Goal: Information Seeking & Learning: Learn about a topic

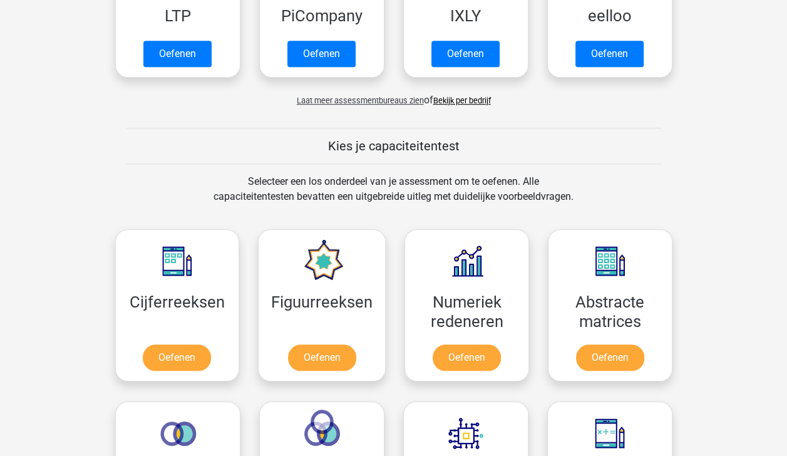
scroll to position [438, 0]
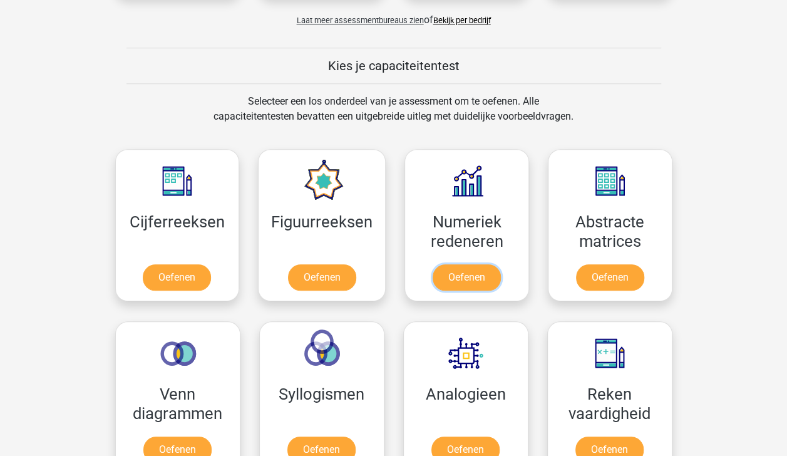
click at [488, 264] on link "Oefenen" at bounding box center [467, 277] width 68 height 26
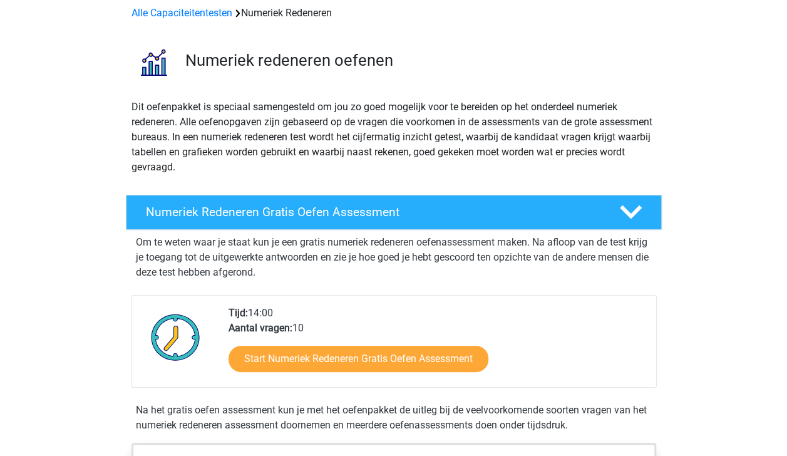
scroll to position [125, 0]
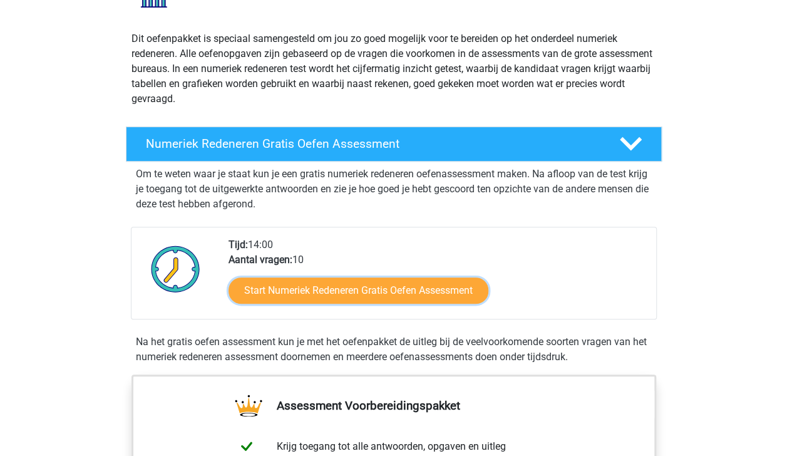
click at [405, 288] on link "Start Numeriek Redeneren Gratis Oefen Assessment" at bounding box center [359, 290] width 260 height 26
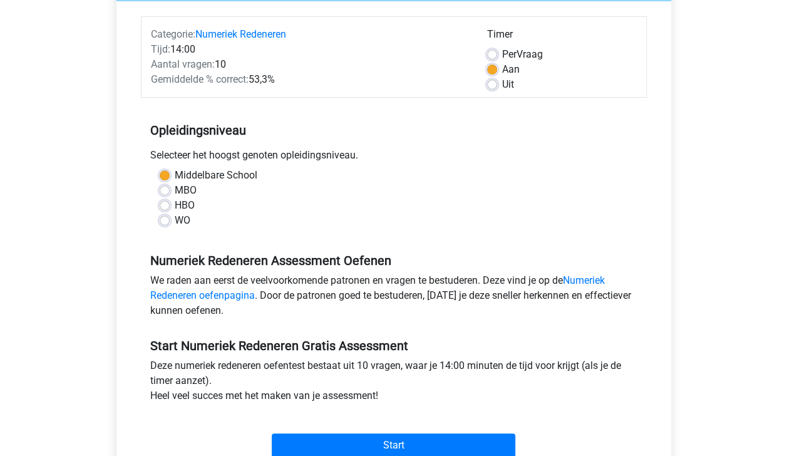
scroll to position [188, 0]
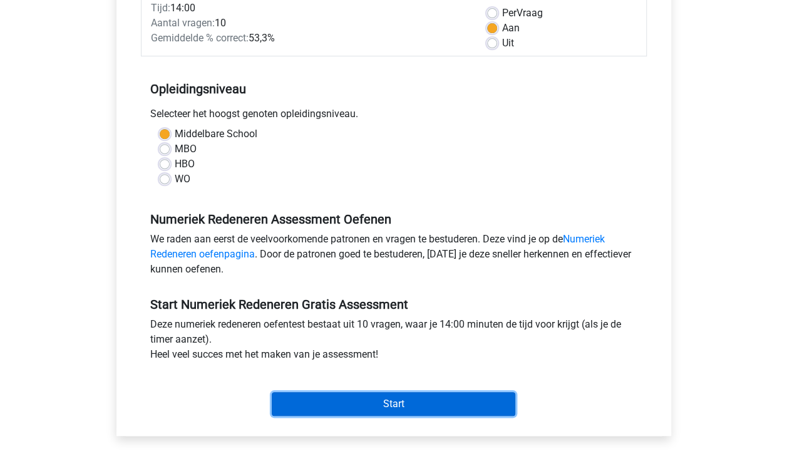
click at [421, 401] on input "Start" at bounding box center [394, 404] width 244 height 24
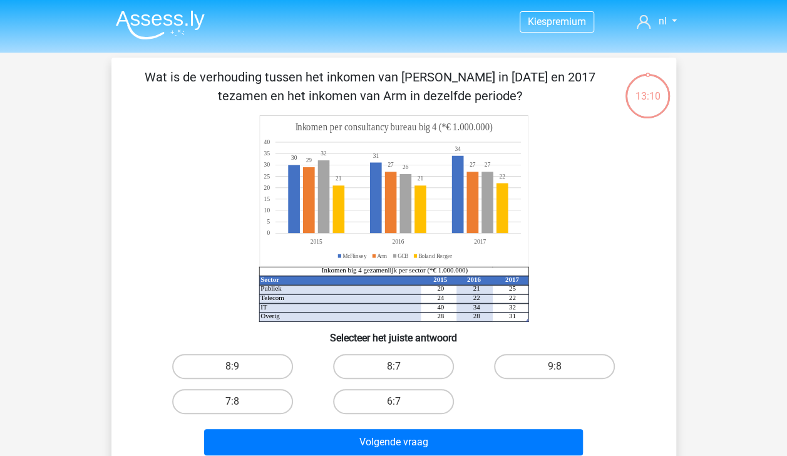
scroll to position [63, 0]
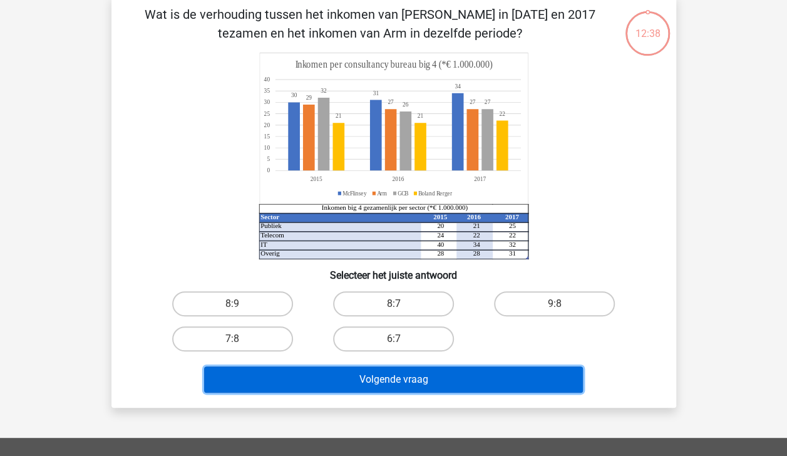
click at [395, 378] on button "Volgende vraag" at bounding box center [393, 379] width 379 height 26
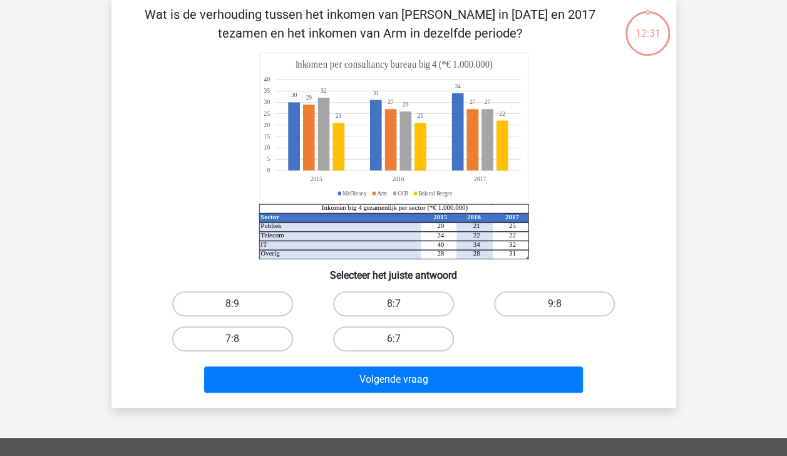
click at [406, 339] on label "6:7" at bounding box center [393, 338] width 121 height 25
click at [401, 339] on input "6:7" at bounding box center [397, 343] width 8 height 8
radio input "true"
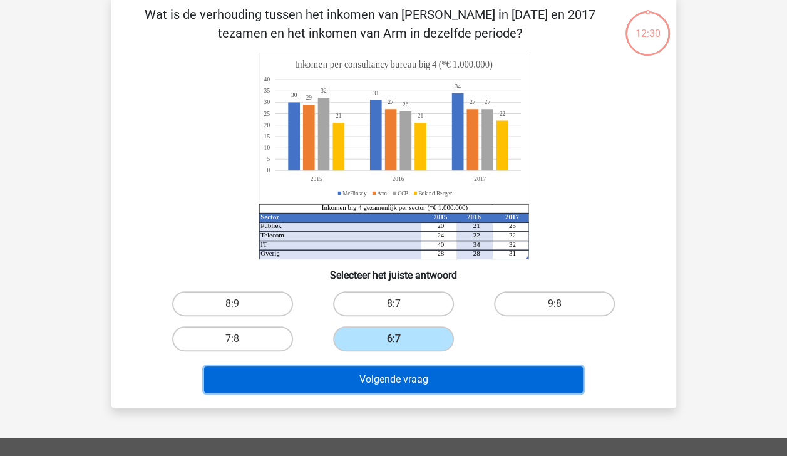
click at [411, 383] on button "Volgende vraag" at bounding box center [393, 379] width 379 height 26
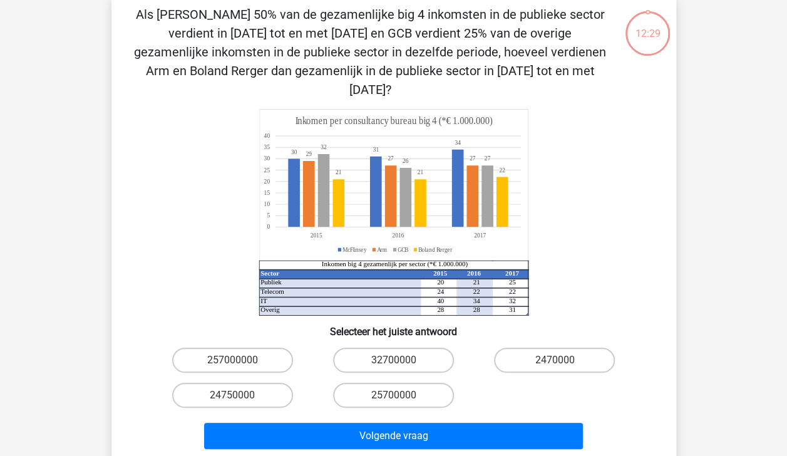
scroll to position [58, 0]
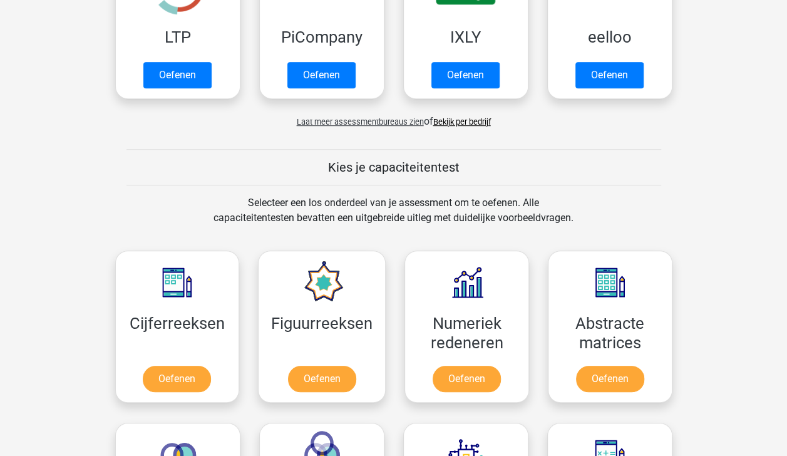
scroll to position [376, 0]
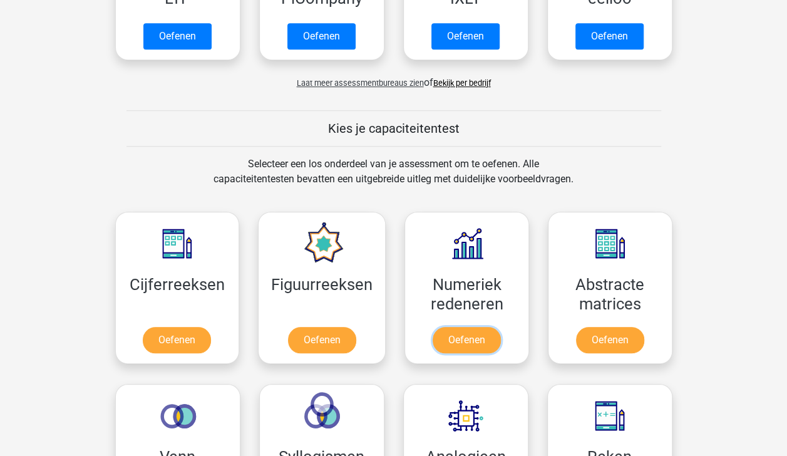
click at [469, 336] on link "Oefenen" at bounding box center [467, 340] width 68 height 26
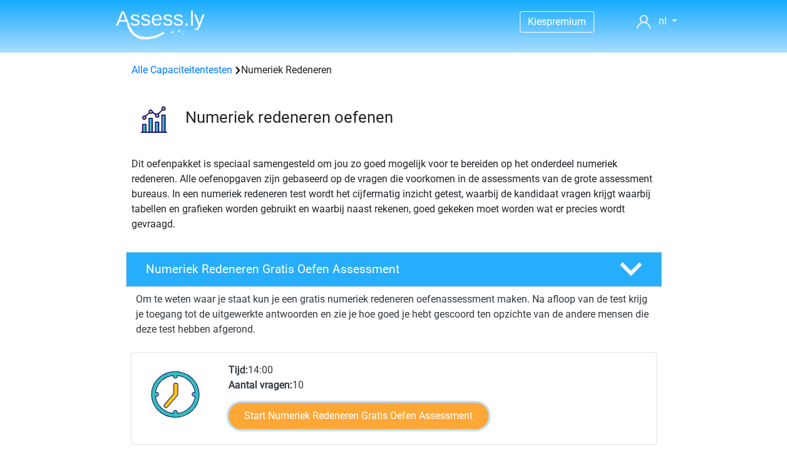
click at [402, 415] on link "Start Numeriek Redeneren Gratis Oefen Assessment" at bounding box center [359, 416] width 260 height 26
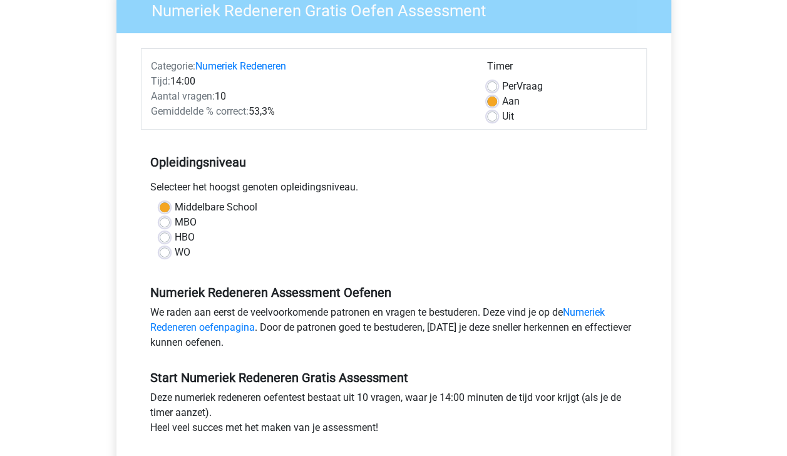
scroll to position [251, 0]
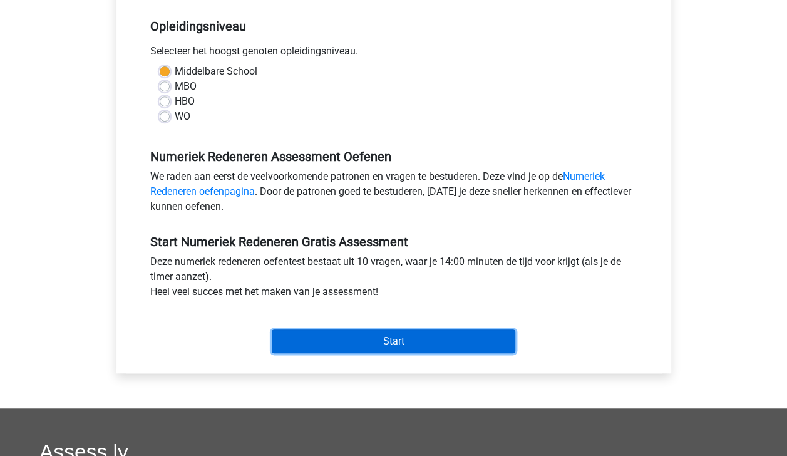
click at [405, 343] on input "Start" at bounding box center [394, 341] width 244 height 24
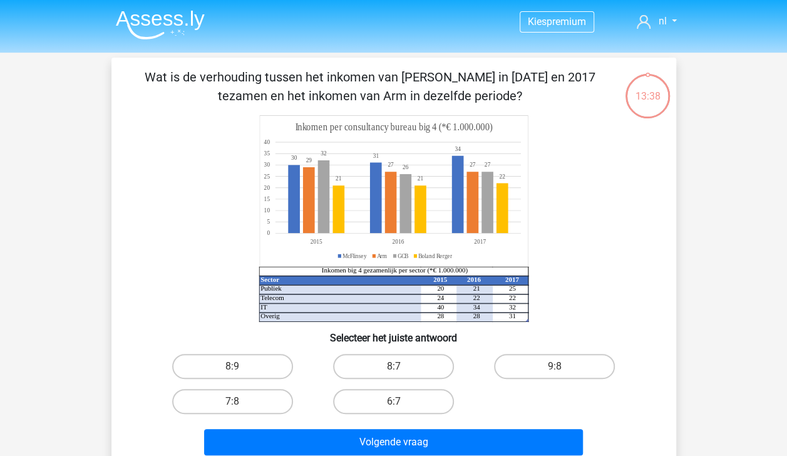
click at [407, 367] on label "8:7" at bounding box center [393, 366] width 121 height 25
click at [401, 367] on input "8:7" at bounding box center [397, 370] width 8 height 8
radio input "true"
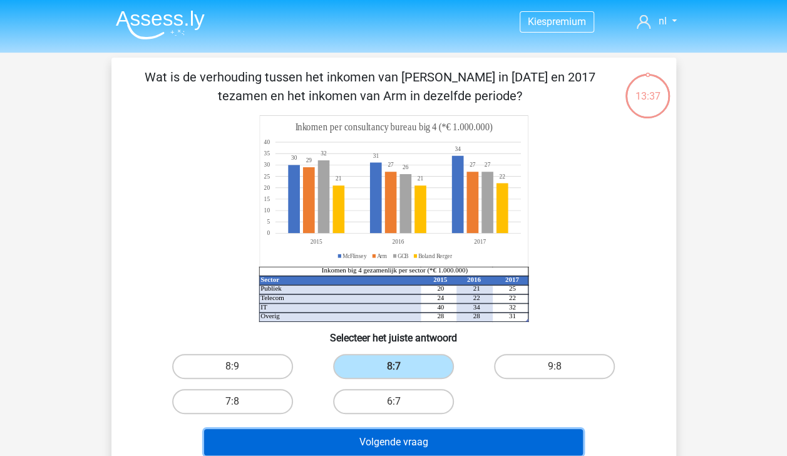
click at [416, 441] on button "Volgende vraag" at bounding box center [393, 442] width 379 height 26
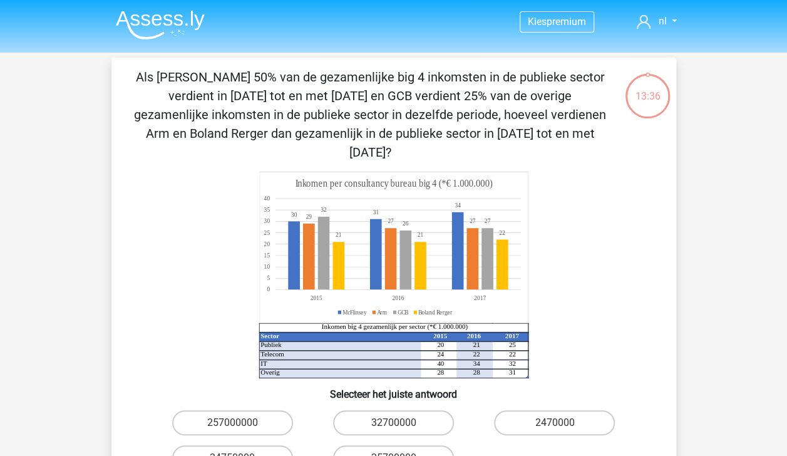
scroll to position [58, 0]
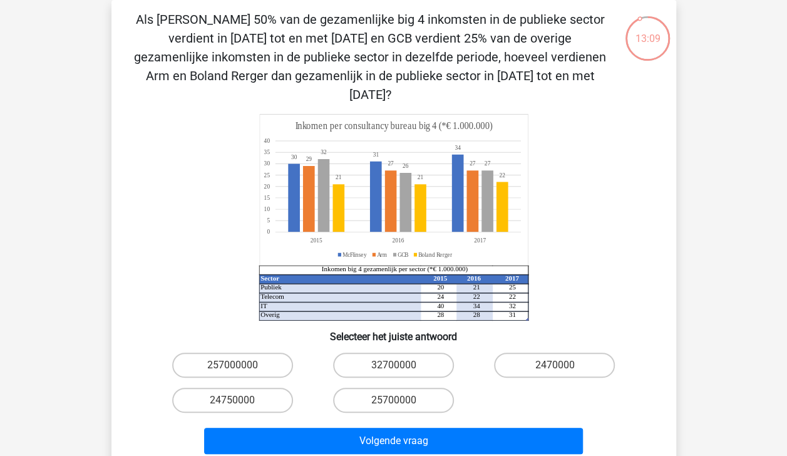
click at [241, 353] on label "257000000" at bounding box center [232, 365] width 121 height 25
click at [240, 365] on input "257000000" at bounding box center [236, 369] width 8 height 8
radio input "true"
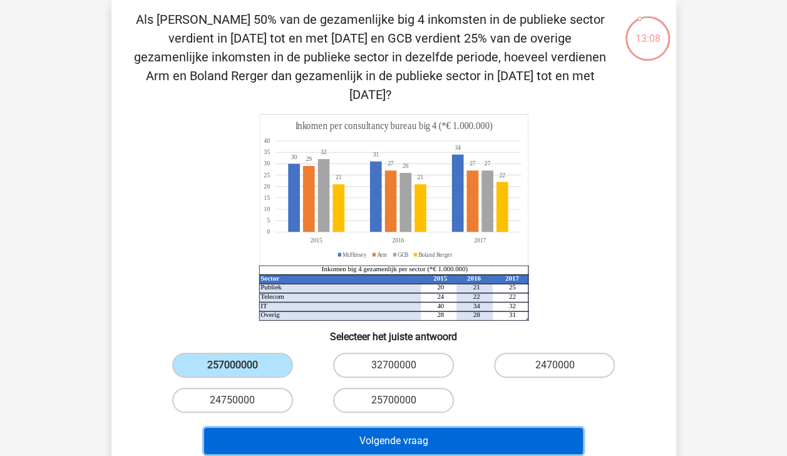
click at [437, 428] on button "Volgende vraag" at bounding box center [393, 441] width 379 height 26
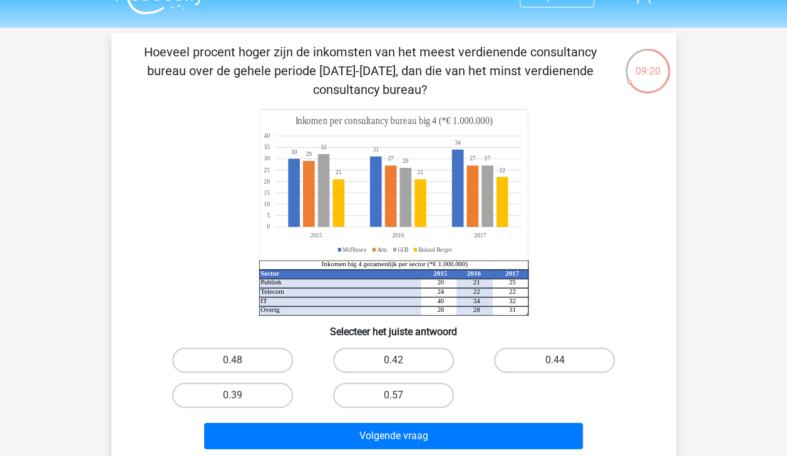
scroll to position [0, 0]
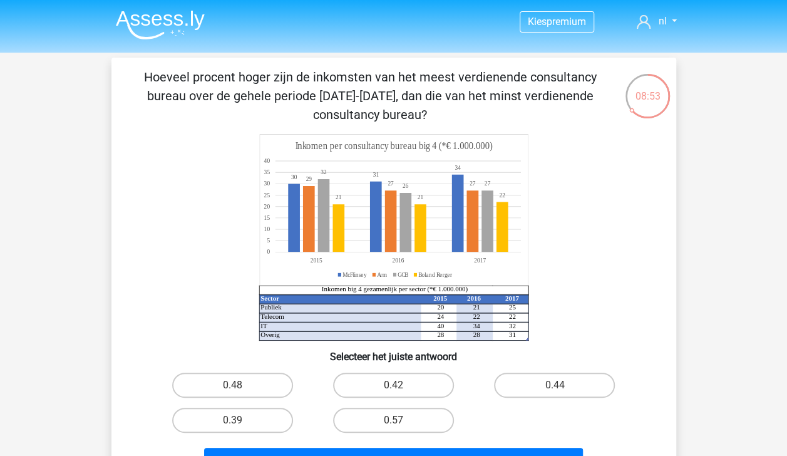
click at [240, 415] on label "0.39" at bounding box center [232, 420] width 121 height 25
click at [240, 420] on input "0.39" at bounding box center [236, 424] width 8 height 8
radio input "true"
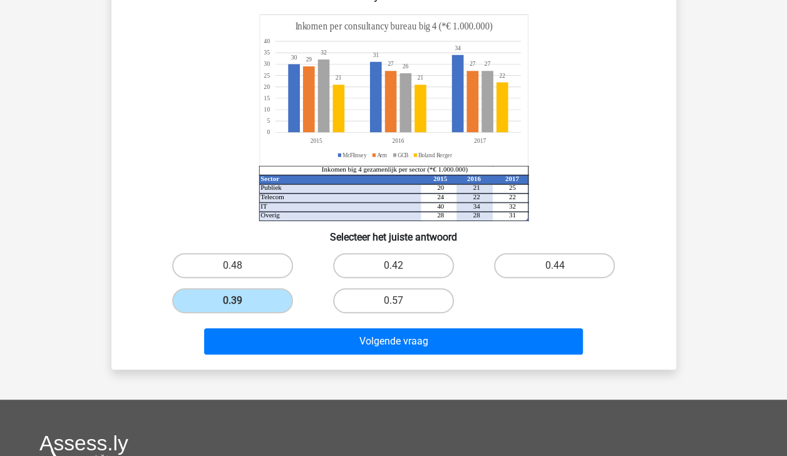
scroll to position [125, 0]
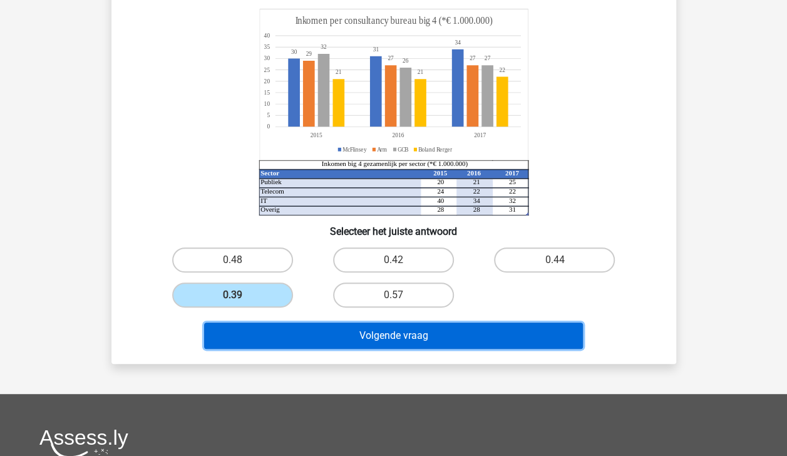
click at [412, 334] on button "Volgende vraag" at bounding box center [393, 336] width 379 height 26
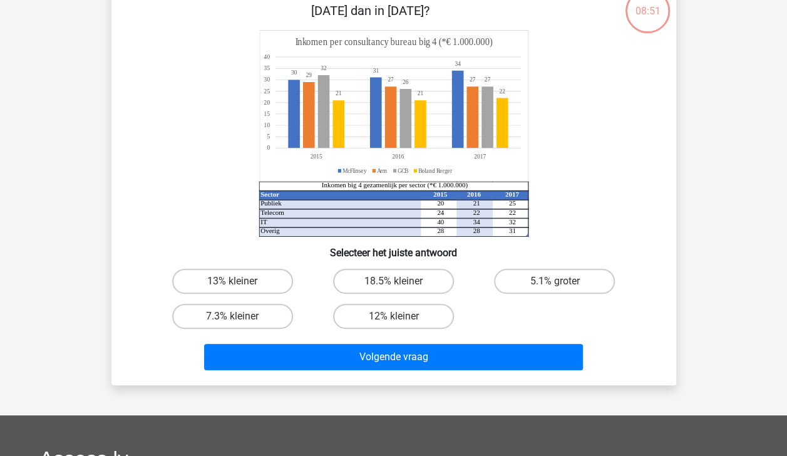
scroll to position [58, 0]
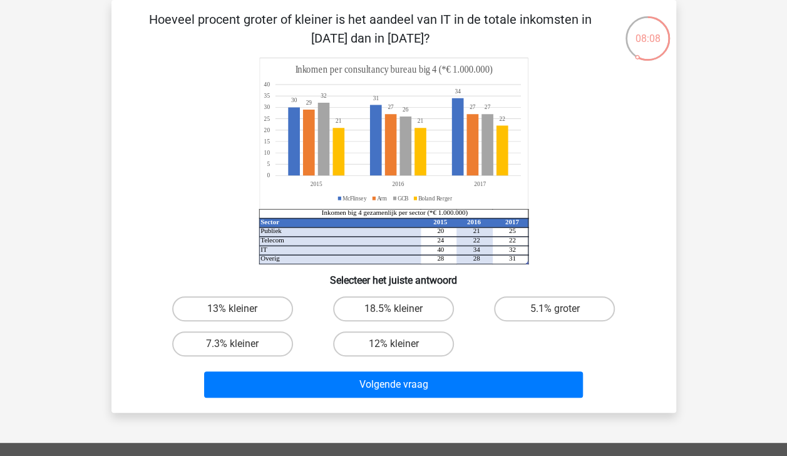
click at [403, 302] on label "18.5% kleiner" at bounding box center [393, 308] width 121 height 25
click at [401, 309] on input "18.5% kleiner" at bounding box center [397, 313] width 8 height 8
radio input "true"
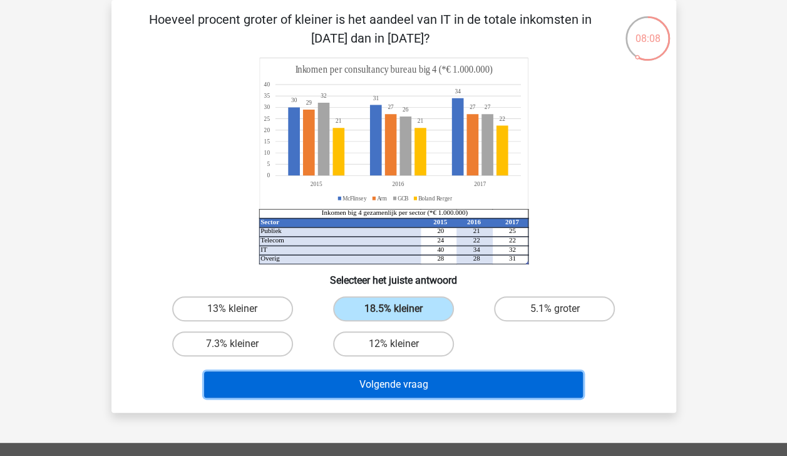
click at [451, 385] on button "Volgende vraag" at bounding box center [393, 384] width 379 height 26
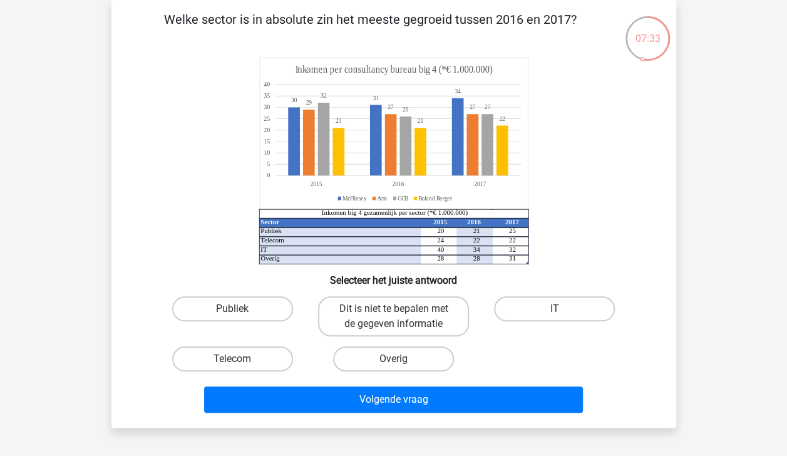
click at [225, 309] on label "Publiek" at bounding box center [232, 308] width 121 height 25
click at [232, 309] on input "Publiek" at bounding box center [236, 313] width 8 height 8
radio input "true"
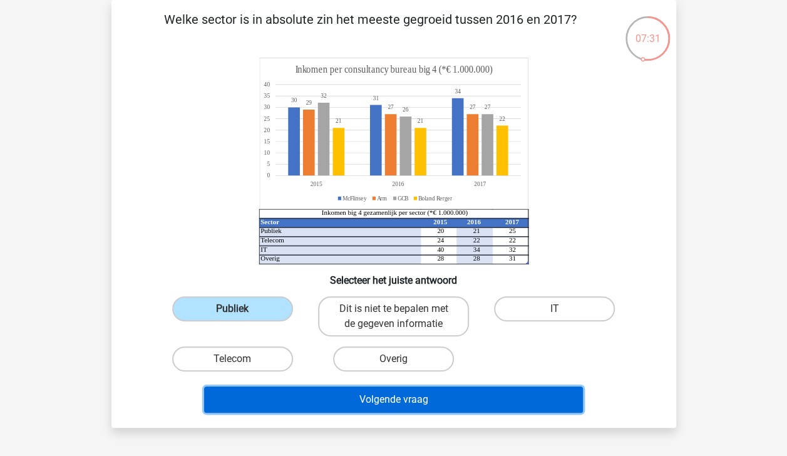
click at [383, 401] on button "Volgende vraag" at bounding box center [393, 399] width 379 height 26
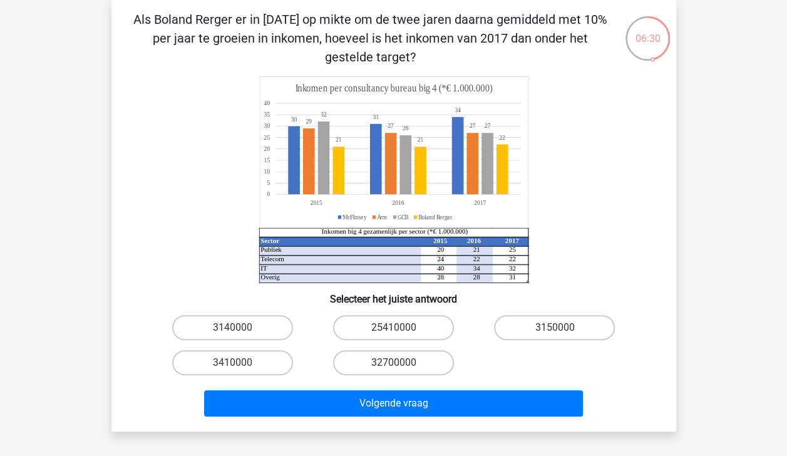
click at [383, 329] on label "25410000" at bounding box center [393, 327] width 121 height 25
click at [393, 329] on input "25410000" at bounding box center [397, 332] width 8 height 8
radio input "true"
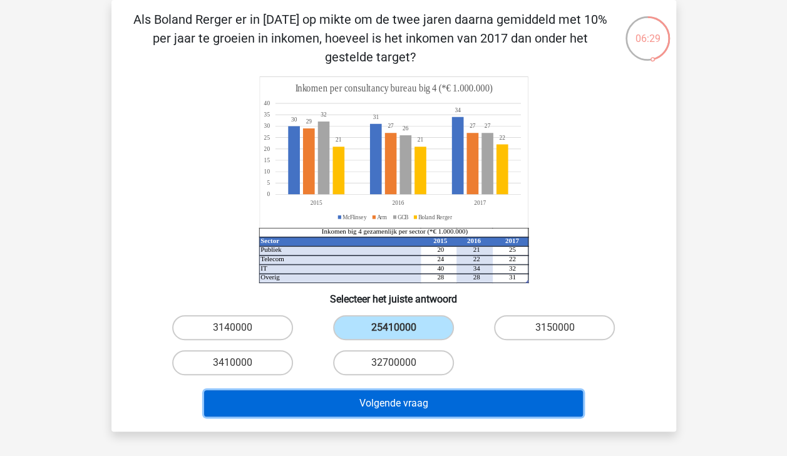
click at [421, 395] on button "Volgende vraag" at bounding box center [393, 403] width 379 height 26
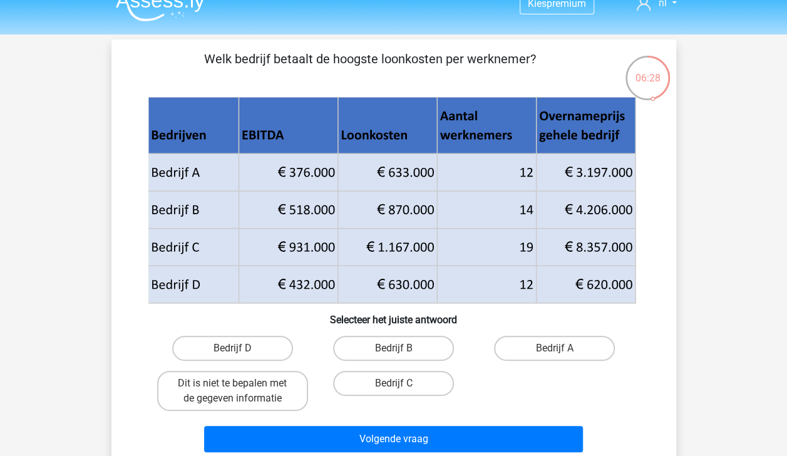
scroll to position [0, 0]
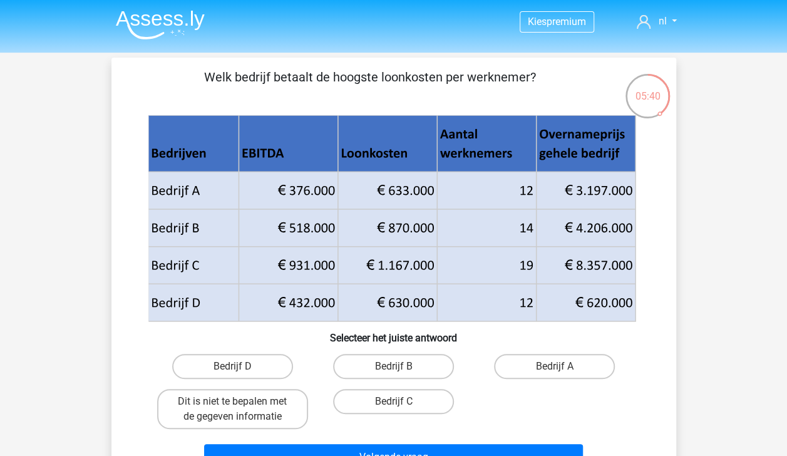
click at [404, 367] on label "Bedrijf B" at bounding box center [393, 366] width 121 height 25
click at [401, 367] on input "Bedrijf B" at bounding box center [397, 370] width 8 height 8
radio input "true"
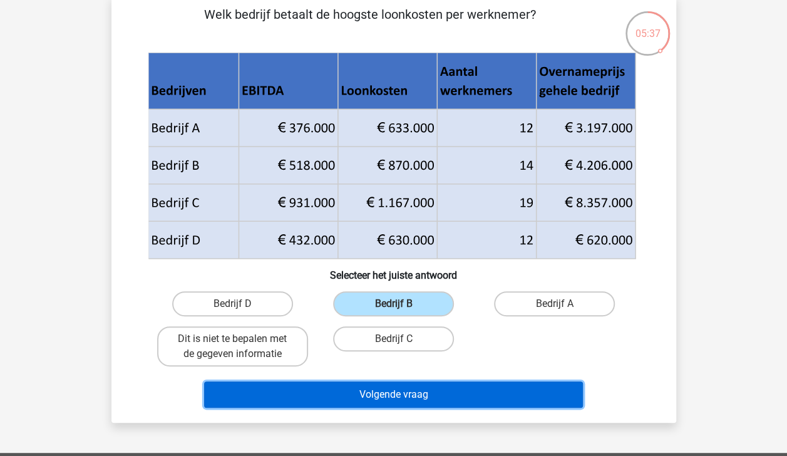
click at [467, 388] on button "Volgende vraag" at bounding box center [393, 394] width 379 height 26
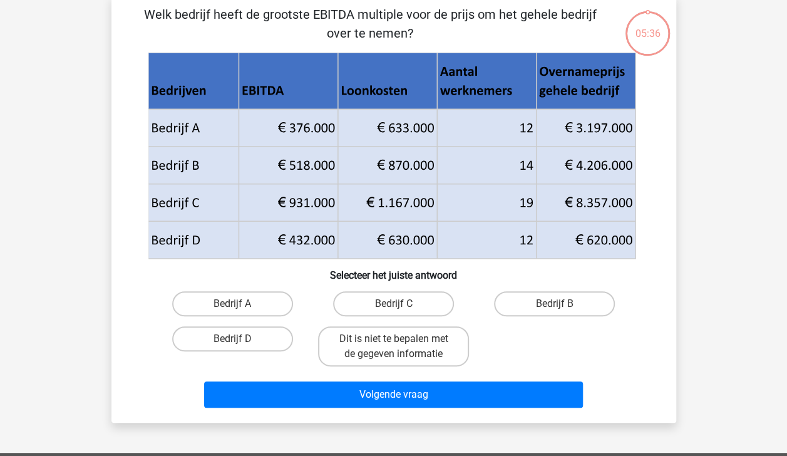
scroll to position [58, 0]
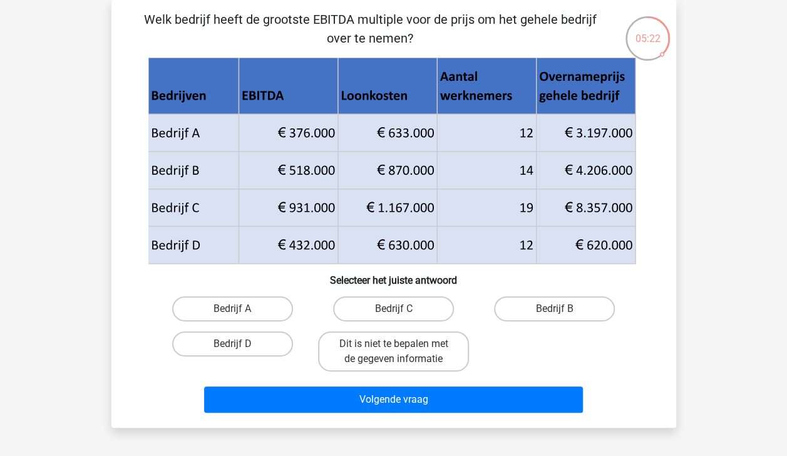
click at [202, 313] on label "Bedrijf A" at bounding box center [232, 308] width 121 height 25
click at [232, 313] on input "Bedrijf A" at bounding box center [236, 313] width 8 height 8
radio input "true"
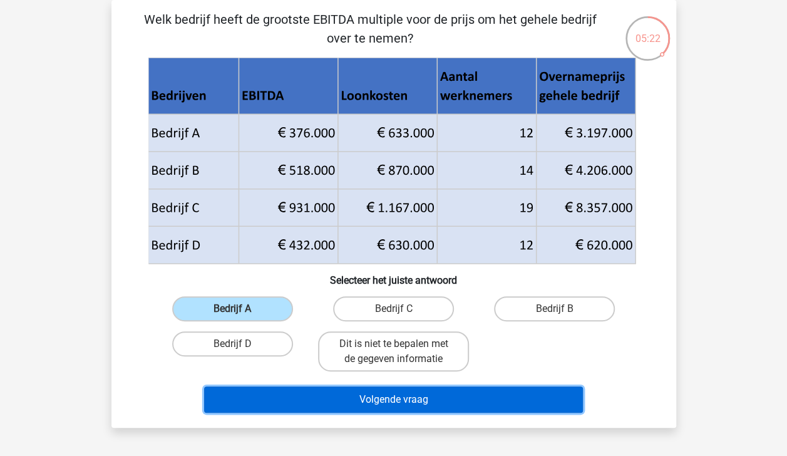
click at [324, 409] on button "Volgende vraag" at bounding box center [393, 399] width 379 height 26
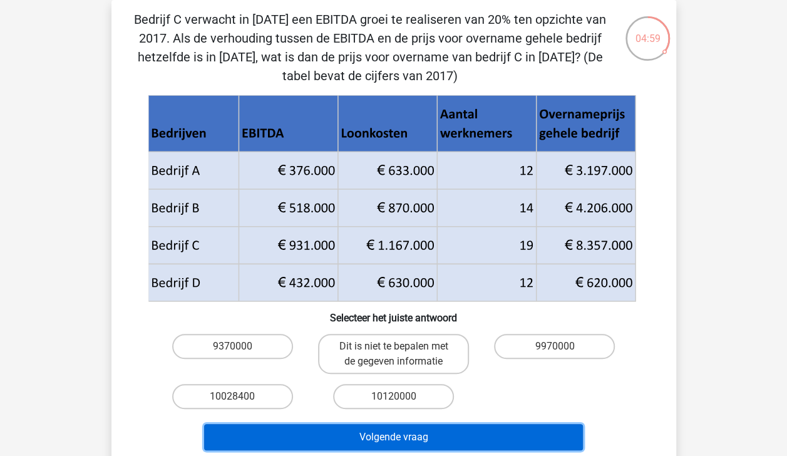
click at [382, 433] on button "Volgende vraag" at bounding box center [393, 437] width 379 height 26
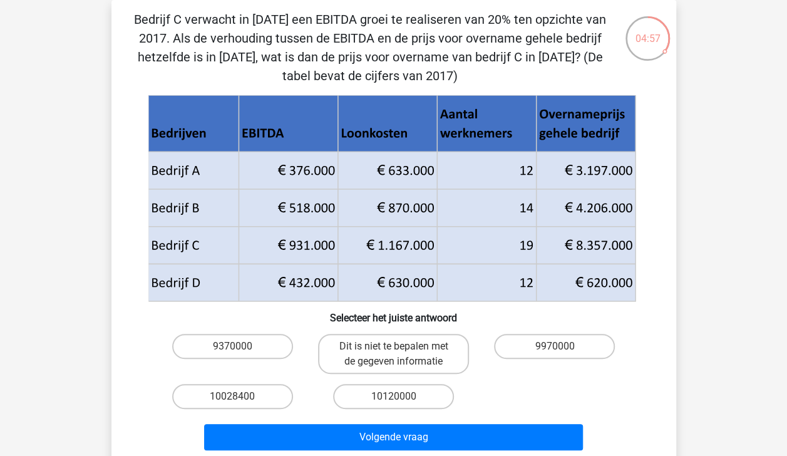
click at [382, 398] on label "10120000" at bounding box center [393, 396] width 121 height 25
click at [393, 398] on input "10120000" at bounding box center [397, 400] width 8 height 8
radio input "true"
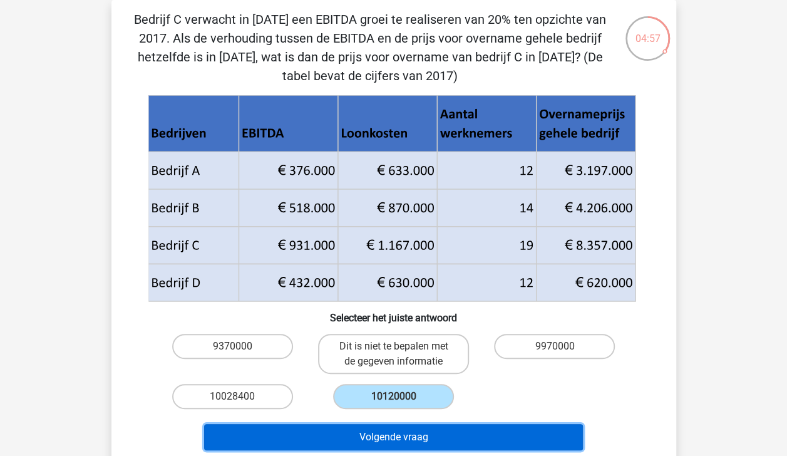
click at [392, 436] on button "Volgende vraag" at bounding box center [393, 437] width 379 height 26
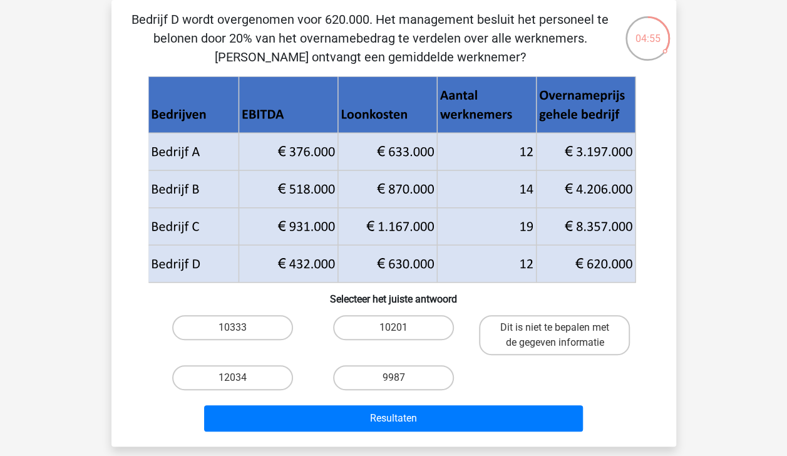
click at [400, 378] on input "9987" at bounding box center [397, 382] width 8 height 8
radio input "true"
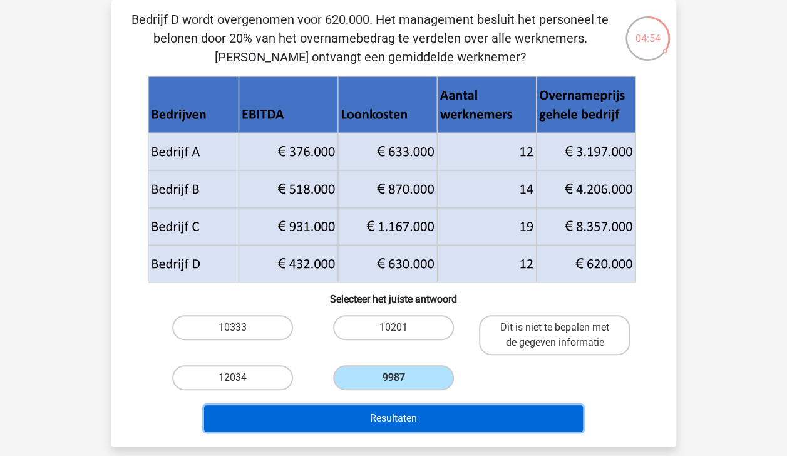
click at [396, 414] on button "Resultaten" at bounding box center [393, 418] width 379 height 26
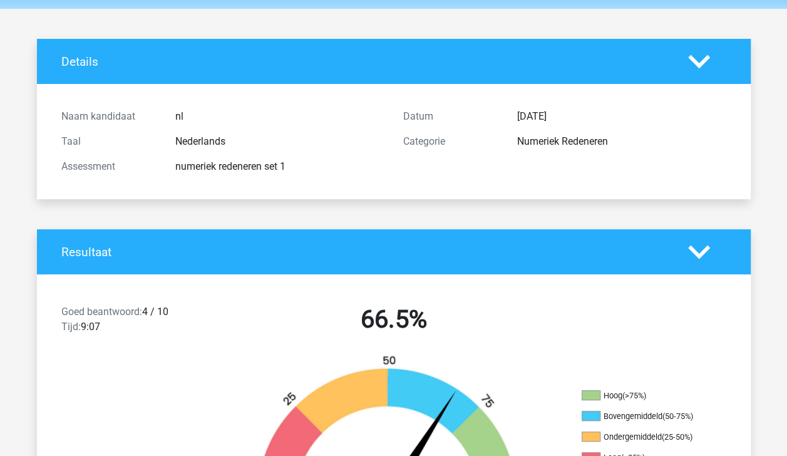
scroll to position [63, 0]
